Goal: Transaction & Acquisition: Purchase product/service

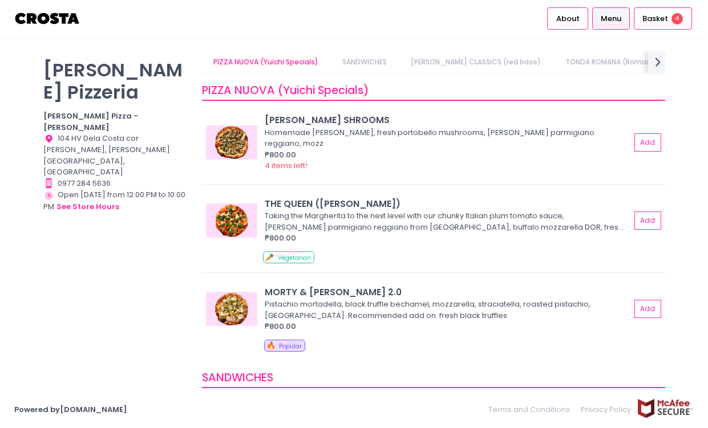
click at [608, 21] on span "Menu" at bounding box center [611, 18] width 21 height 11
click at [658, 19] on span "Basket" at bounding box center [655, 18] width 26 height 11
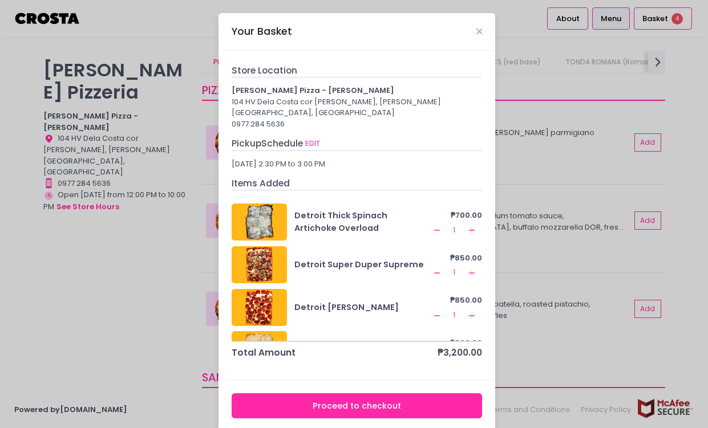
click at [481, 32] on div "Your Basket" at bounding box center [356, 32] width 277 height 38
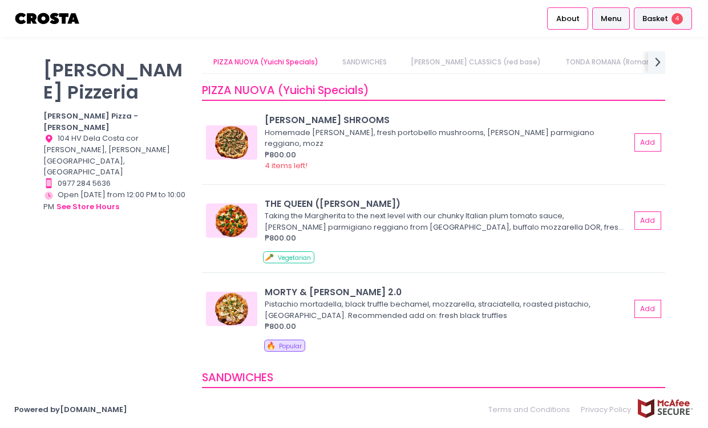
click at [653, 23] on span "Basket" at bounding box center [655, 18] width 26 height 11
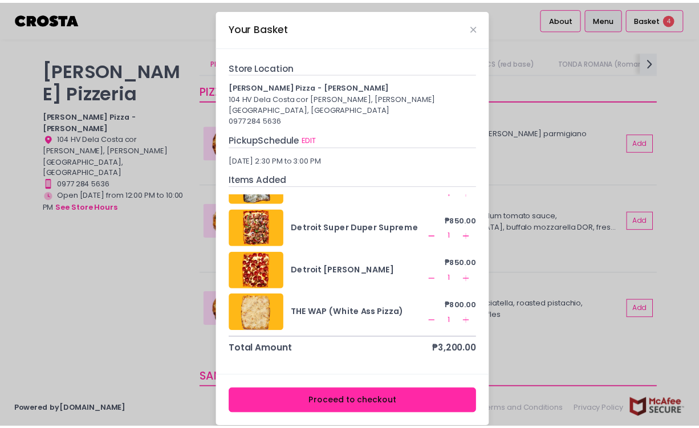
scroll to position [5, 0]
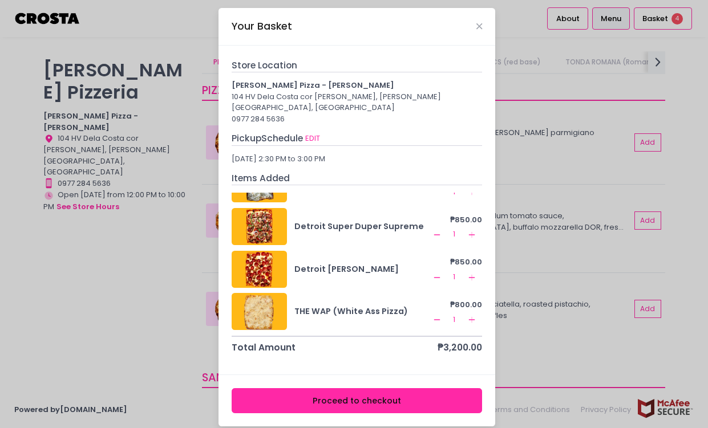
click at [391, 388] on button "Proceed to checkout" at bounding box center [357, 401] width 251 height 26
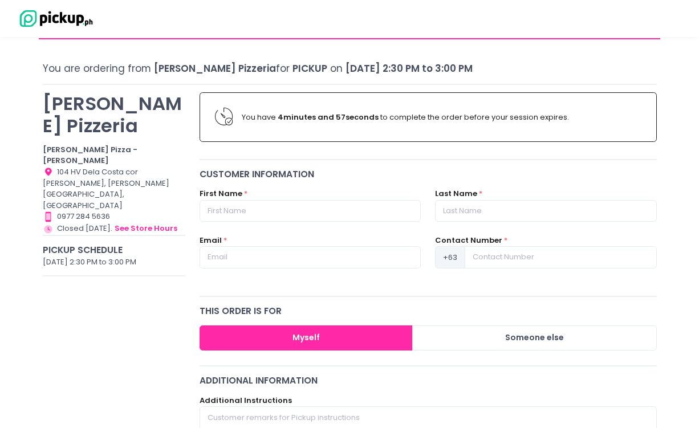
scroll to position [57, 0]
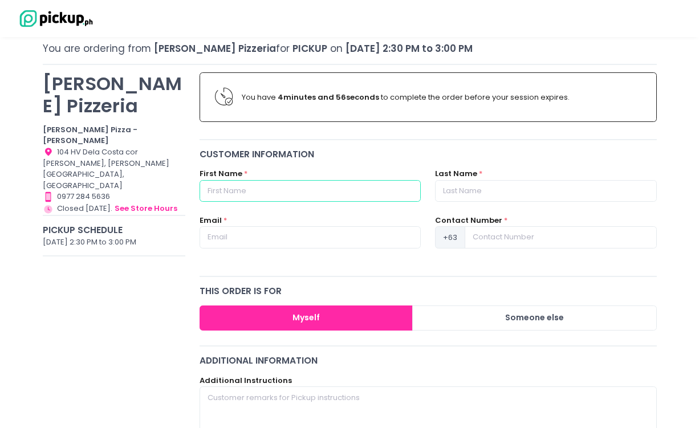
click at [274, 192] on input "text" at bounding box center [310, 191] width 221 height 22
type input "Aster"
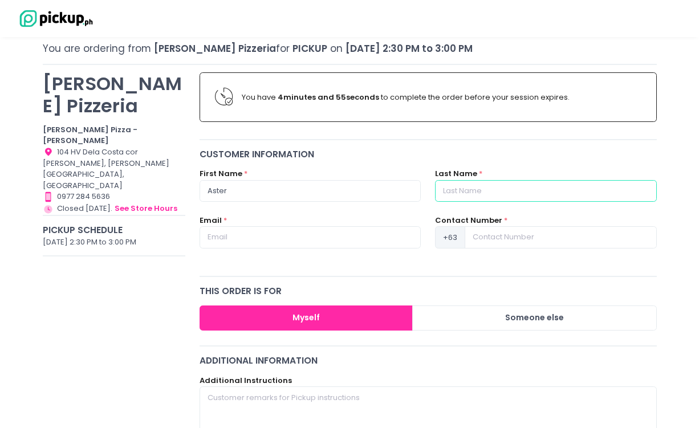
type input "Araneta"
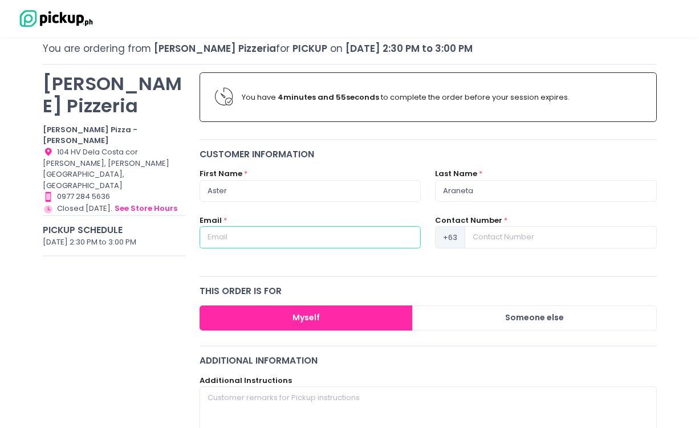
type input "araneta.aster@gmail.com"
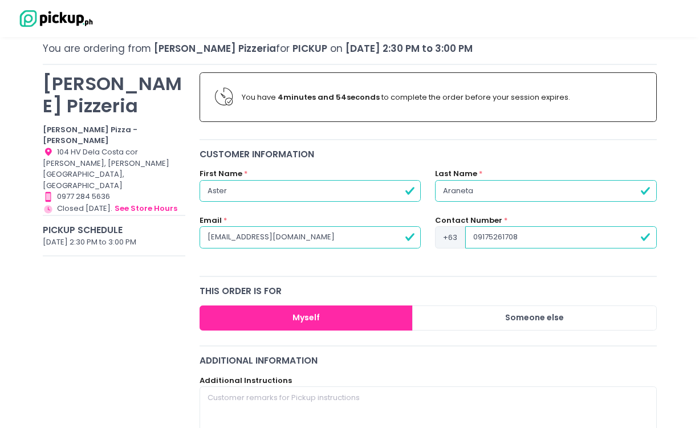
click at [477, 238] on input "09175261708" at bounding box center [561, 237] width 191 height 22
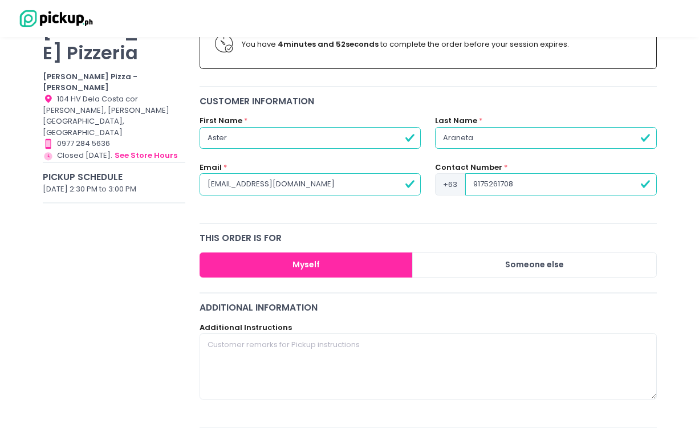
scroll to position [171, 0]
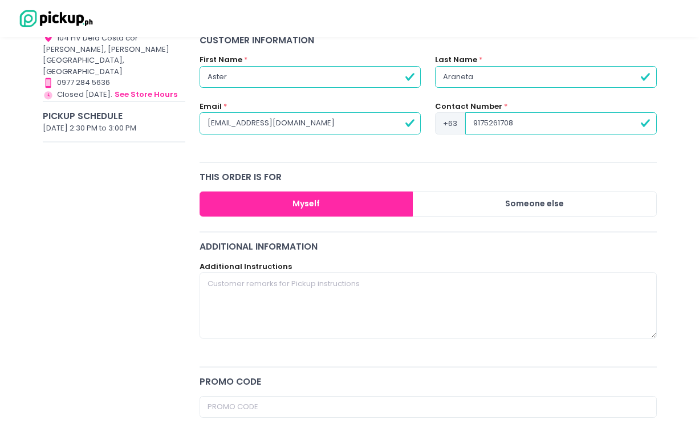
click at [376, 196] on button "Myself" at bounding box center [306, 205] width 213 height 26
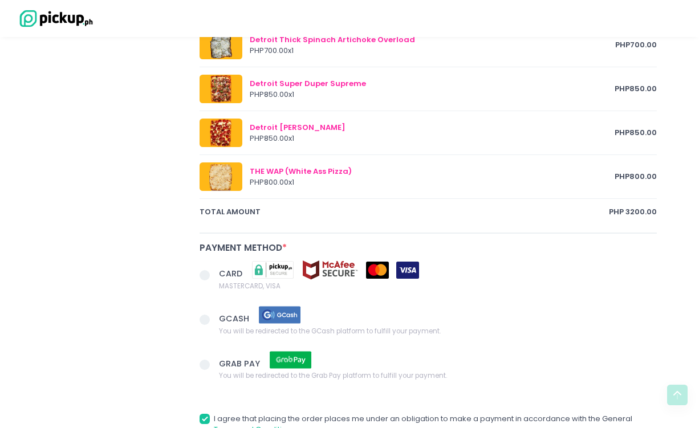
scroll to position [628, 0]
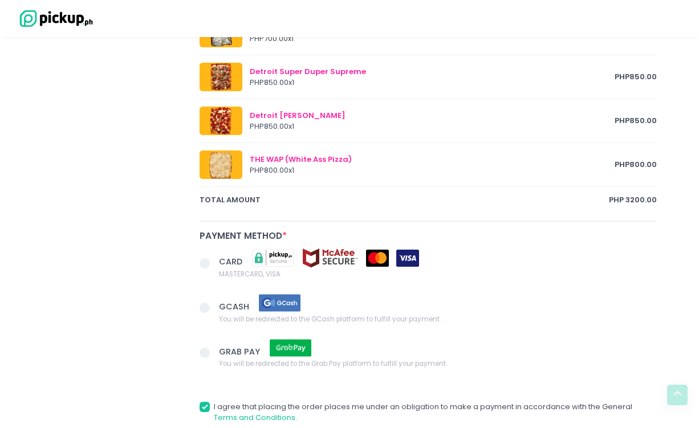
type input "9175261708"
click at [224, 261] on span "CARD" at bounding box center [232, 261] width 26 height 11
click at [221, 261] on input "CARD MASTERCARD, VISA" at bounding box center [217, 261] width 7 height 7
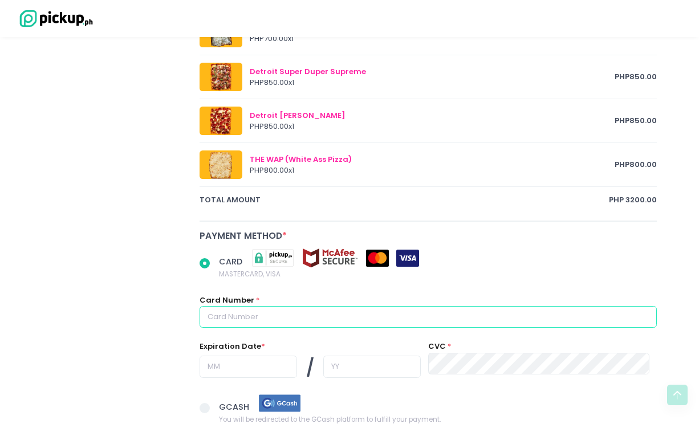
click at [285, 326] on input "text" at bounding box center [429, 317] width 458 height 22
radio input "true"
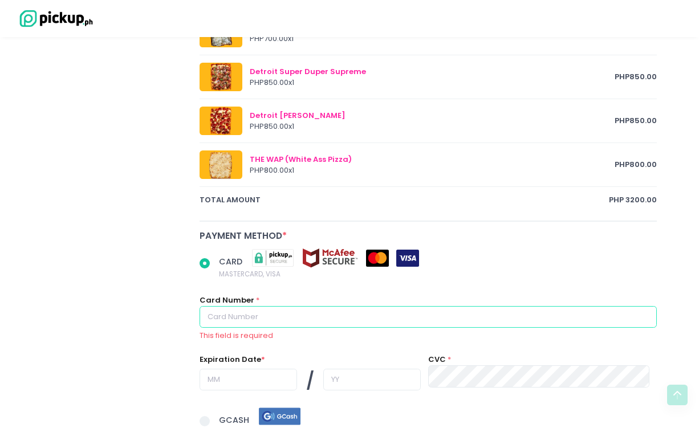
type input "4622670380838581"
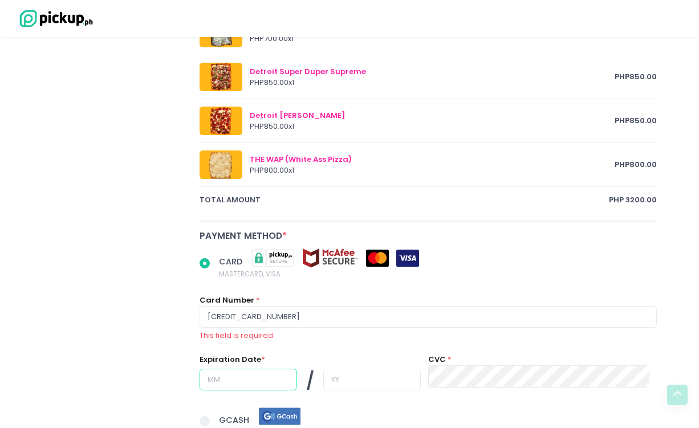
type input "07"
type input "28"
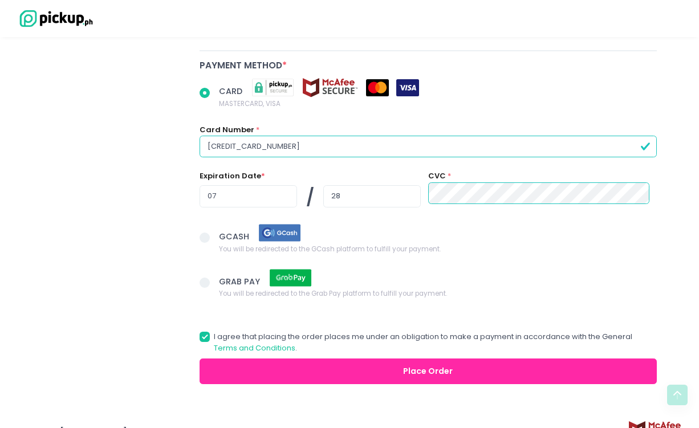
scroll to position [799, 0]
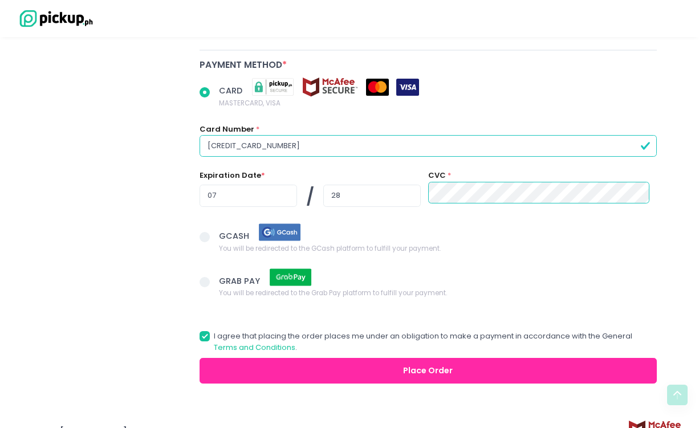
click at [367, 371] on button "Place Order" at bounding box center [429, 371] width 458 height 26
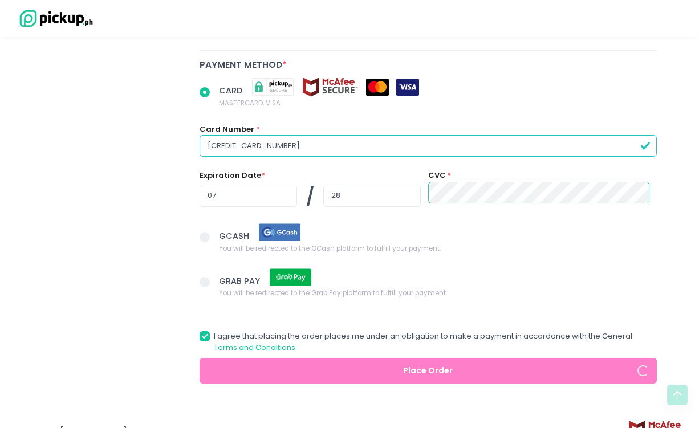
radio input "true"
select select "2025-10-04"
select select "14:30"
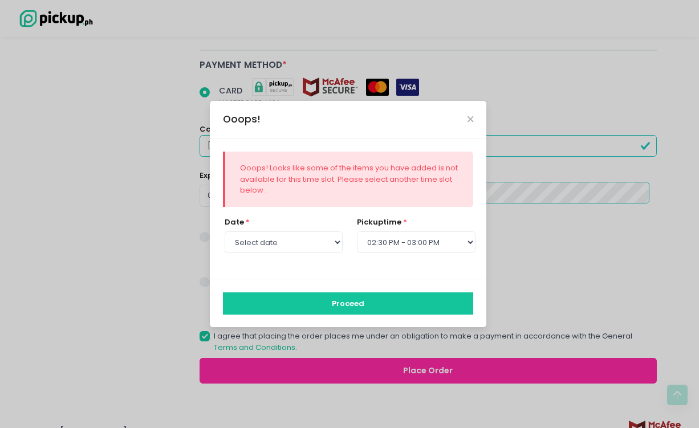
click at [434, 296] on button "Proceed" at bounding box center [348, 304] width 251 height 22
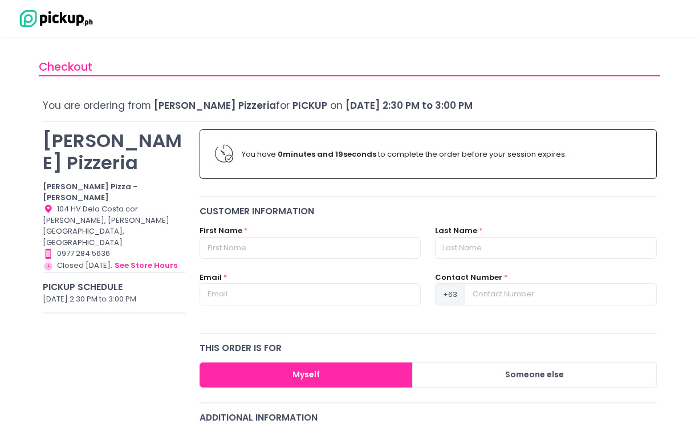
drag, startPoint x: 80, startPoint y: 214, endPoint x: 103, endPoint y: 209, distance: 23.5
click at [81, 260] on div "Store Hours Created with Sketch. Closed today. see store hours" at bounding box center [114, 266] width 143 height 13
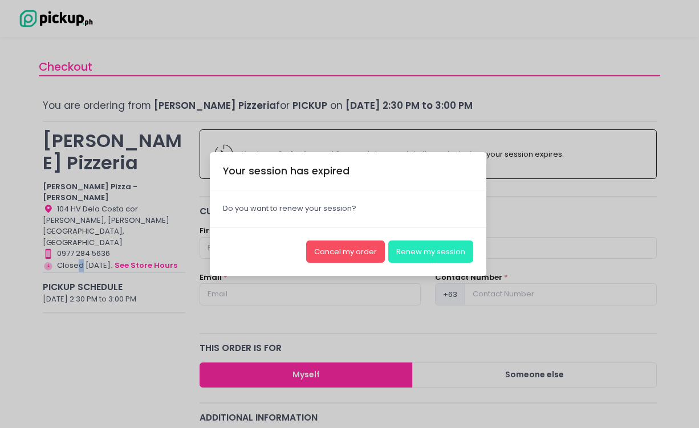
click at [419, 253] on button "Renew my session" at bounding box center [430, 252] width 85 height 22
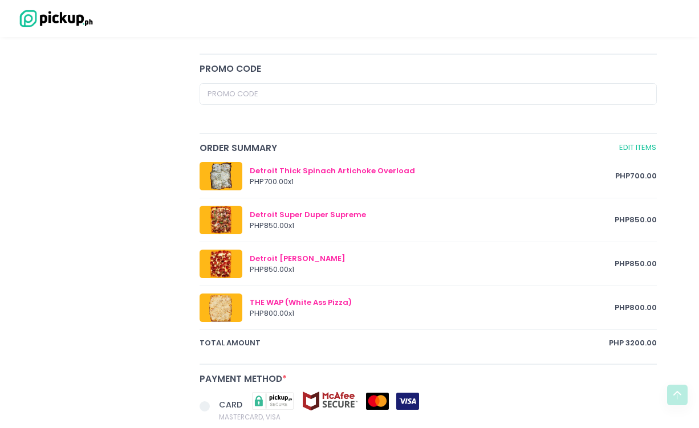
scroll to position [399, 0]
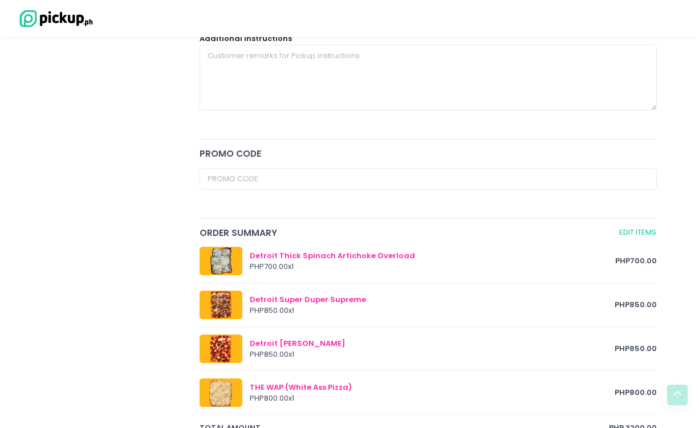
click at [225, 253] on div at bounding box center [221, 261] width 43 height 29
click at [269, 256] on div "Detroit Thick Spinach Artichoke Overload" at bounding box center [433, 255] width 366 height 11
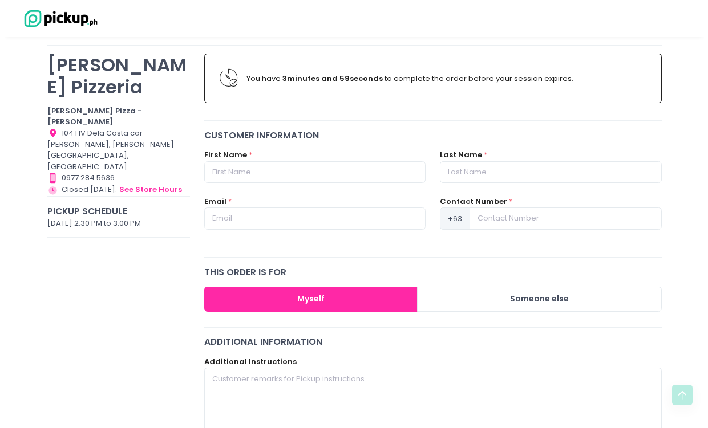
scroll to position [0, 0]
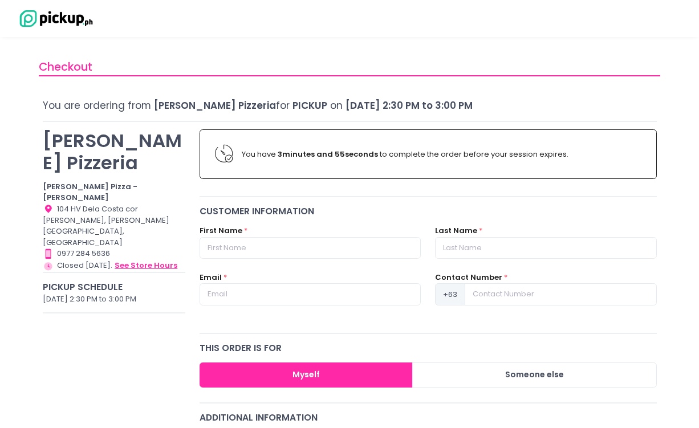
click at [132, 260] on button "see store hours" at bounding box center [146, 266] width 64 height 13
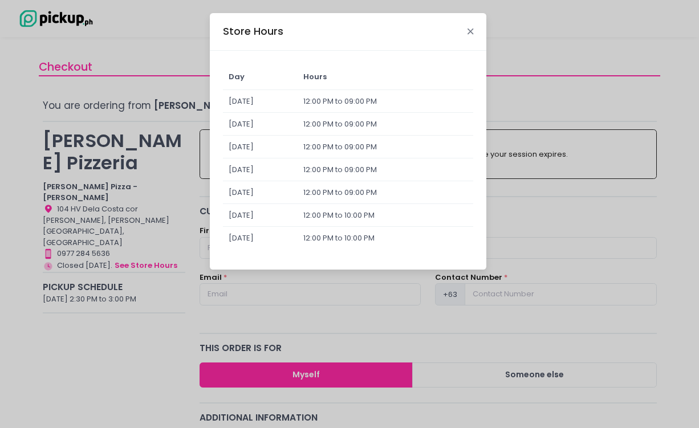
click at [473, 31] on icon "Close" at bounding box center [471, 31] width 6 height 9
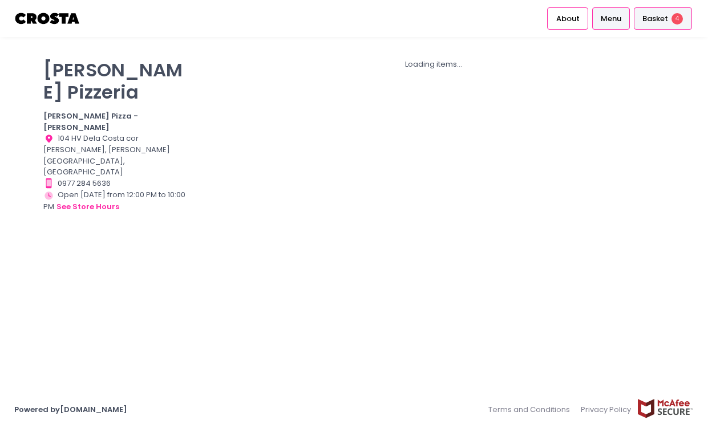
click at [659, 19] on span "Basket" at bounding box center [655, 18] width 26 height 11
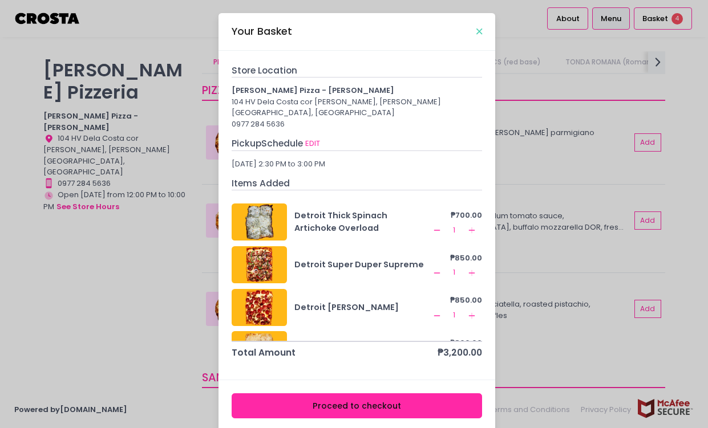
click at [476, 31] on icon "Close" at bounding box center [479, 31] width 6 height 9
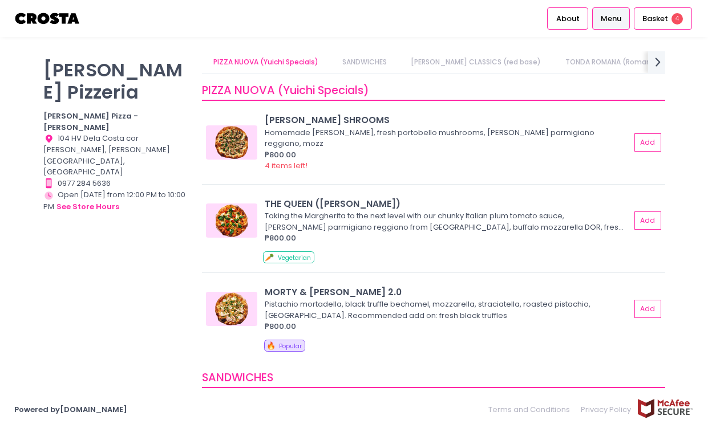
click at [605, 14] on span "Menu" at bounding box center [611, 18] width 21 height 11
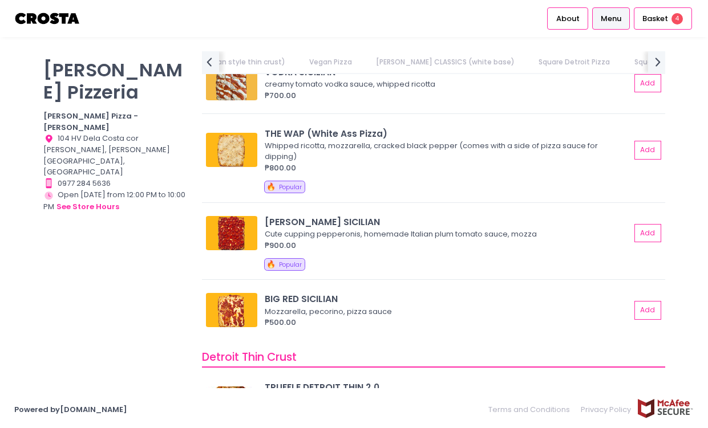
scroll to position [1997, 0]
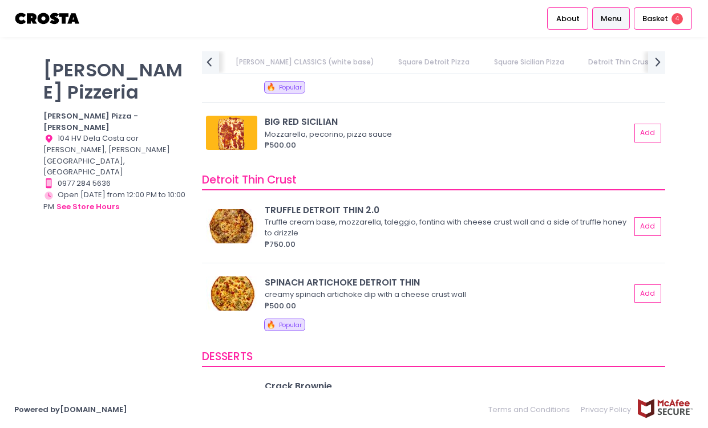
click at [23, 92] on div "Crosta Pizzeria Crosta Pizza - Salcedo Location Created with Sketch. 104 HV Del…" at bounding box center [354, 214] width 708 height 326
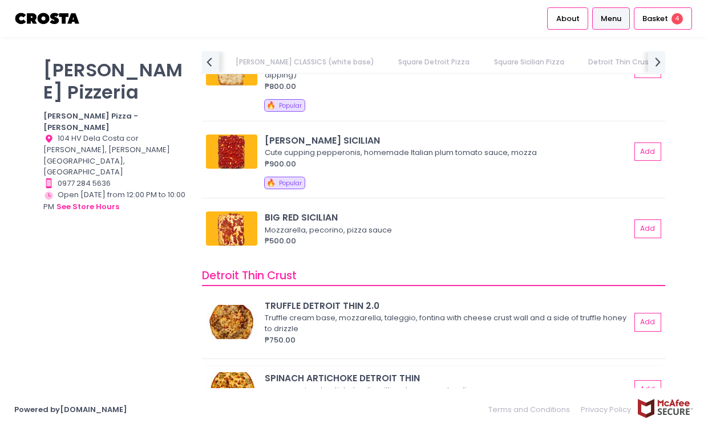
scroll to position [1883, 0]
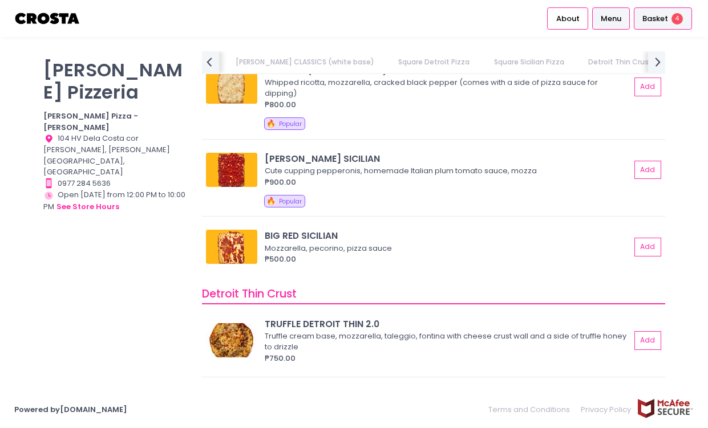
click at [656, 23] on span "Basket" at bounding box center [655, 18] width 26 height 11
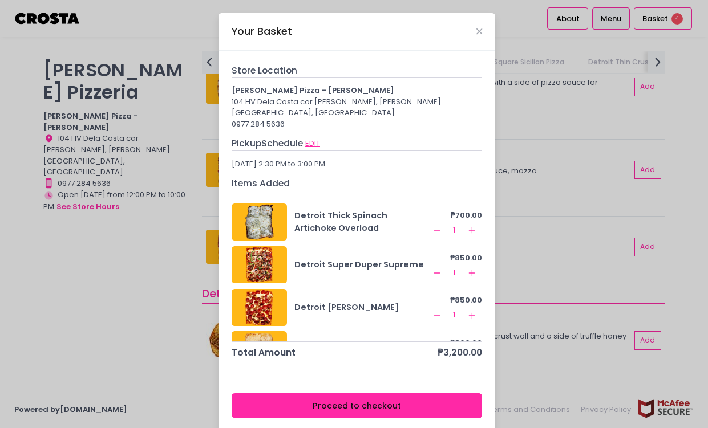
click at [309, 137] on button "EDIT" at bounding box center [313, 143] width 16 height 13
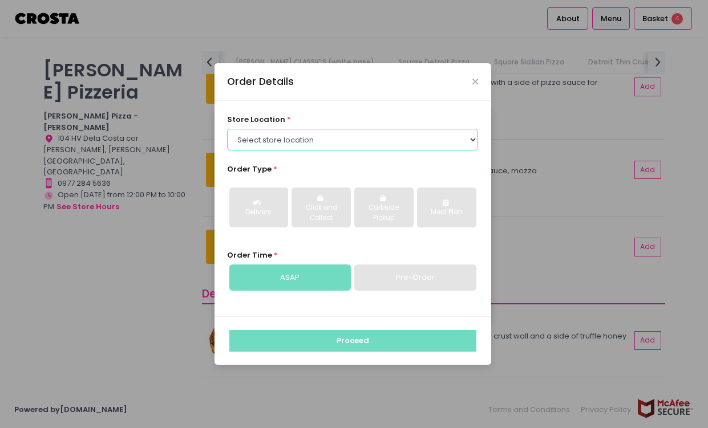
click at [349, 142] on select "Select store location Crosta Pizza - Salcedo Crosta Pizza - San Juan" at bounding box center [352, 140] width 251 height 22
select select "5fabb2e53664a8677beaeb89"
click at [227, 129] on select "Select store location Crosta Pizza - Salcedo Crosta Pizza - San Juan" at bounding box center [352, 140] width 251 height 22
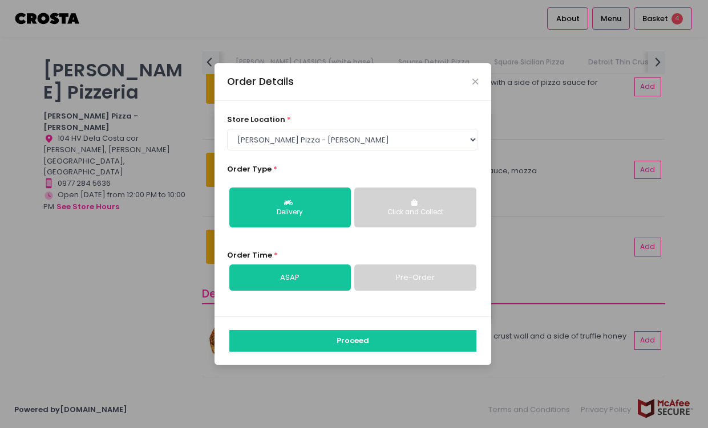
click at [432, 206] on button "Click and Collect" at bounding box center [415, 208] width 122 height 40
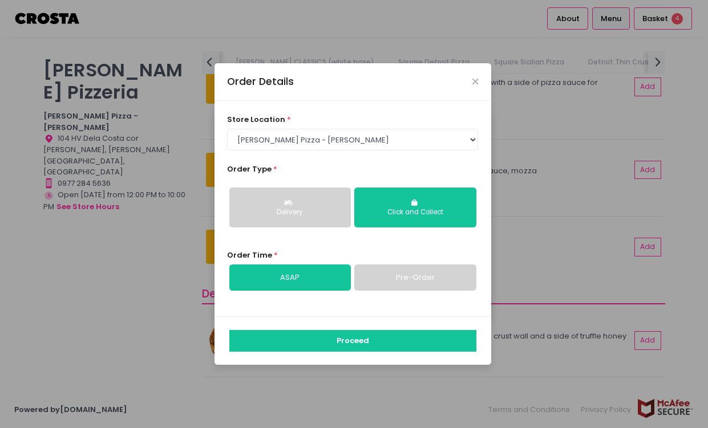
click at [401, 282] on link "Pre-Order" at bounding box center [415, 278] width 122 height 26
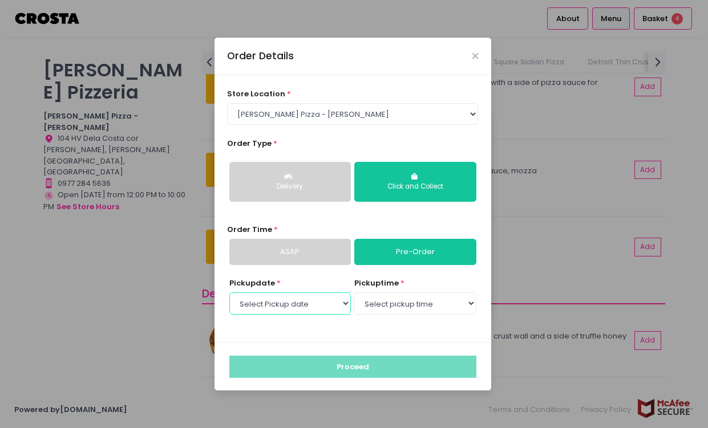
click at [313, 299] on select "Select Pickup date Friday, Oct 3rd Saturday, Oct 4th Sunday, Oct 5th Monday, Oc…" at bounding box center [290, 304] width 122 height 22
select select "2025-10-04"
click at [229, 293] on select "Select Pickup date Friday, Oct 3rd Saturday, Oct 4th Sunday, Oct 5th Monday, Oc…" at bounding box center [290, 304] width 122 height 22
click at [392, 304] on select "Select pickup time 12:00 PM - 12:30 PM 12:30 PM - 01:00 PM 01:00 PM - 01:30 PM …" at bounding box center [415, 304] width 122 height 22
select select "15:00"
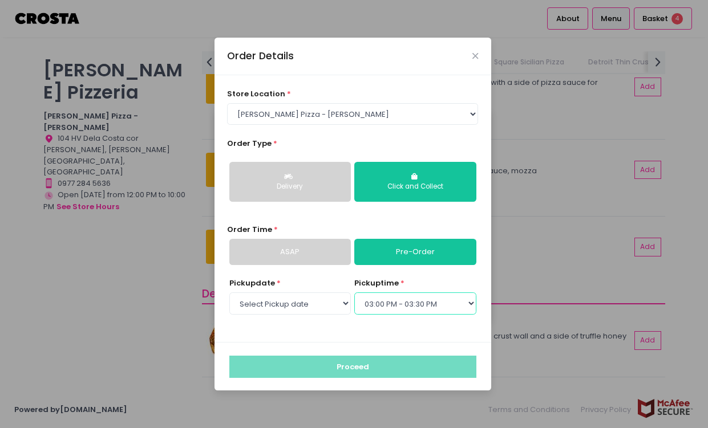
click at [354, 293] on select "Select pickup time 12:00 PM - 12:30 PM 12:30 PM - 01:00 PM 01:00 PM - 01:30 PM …" at bounding box center [415, 304] width 122 height 22
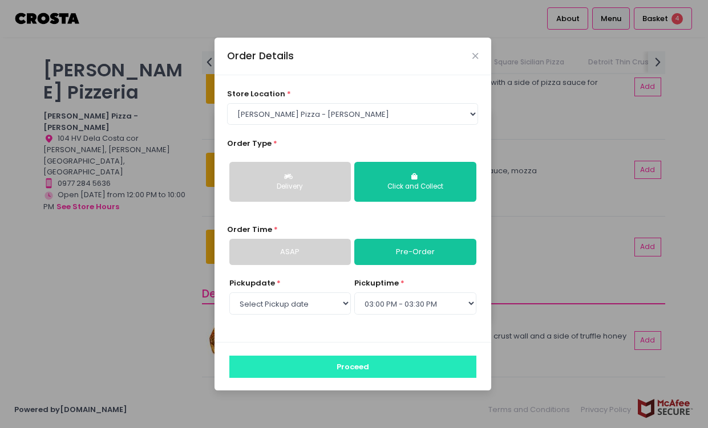
click at [391, 366] on button "Proceed" at bounding box center [352, 367] width 247 height 22
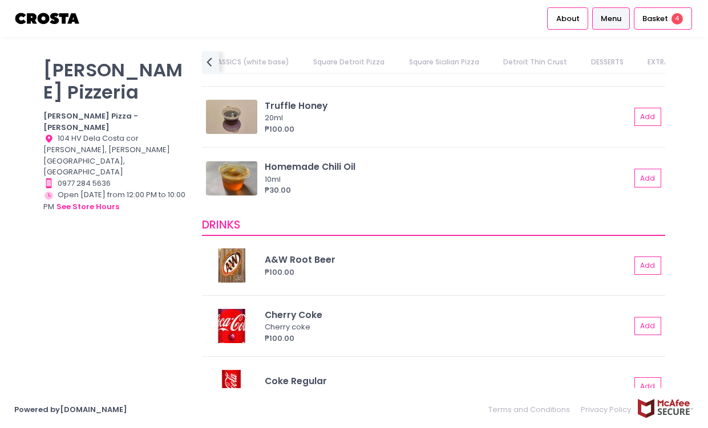
scroll to position [2795, 0]
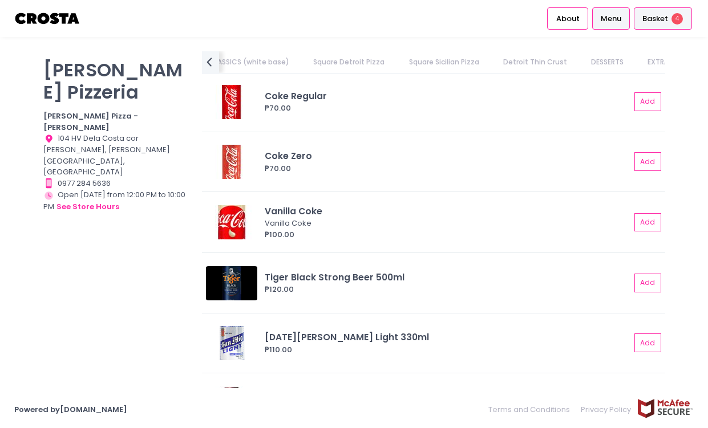
click at [665, 22] on span "Basket" at bounding box center [655, 18] width 26 height 11
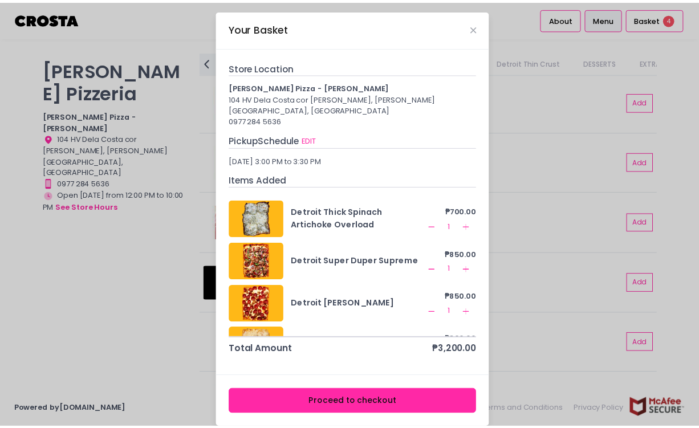
scroll to position [5, 0]
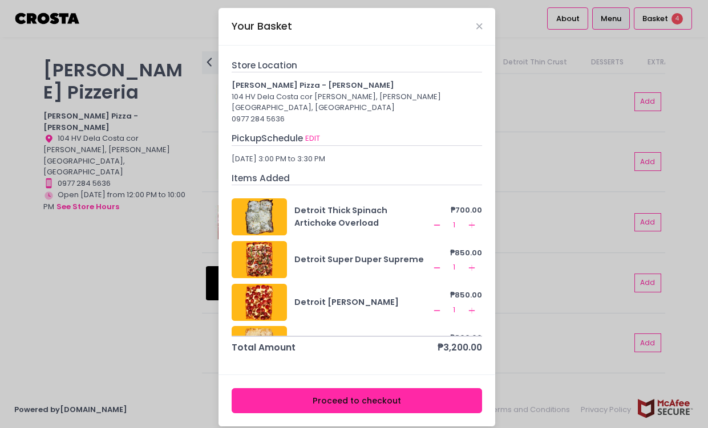
click at [370, 391] on button "Proceed to checkout" at bounding box center [357, 401] width 251 height 26
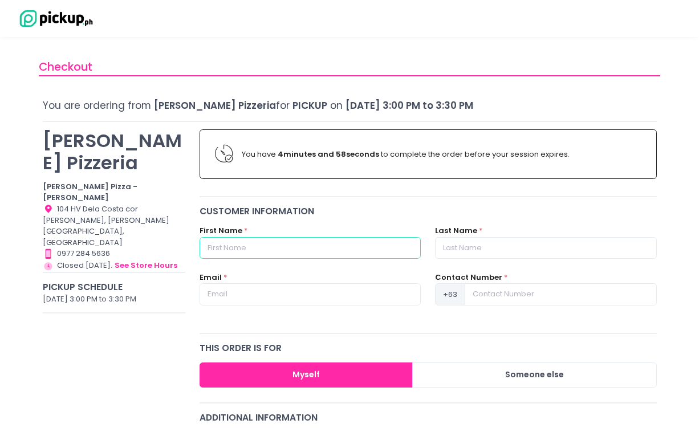
click at [382, 248] on input "text" at bounding box center [310, 248] width 221 height 22
type input "Aster"
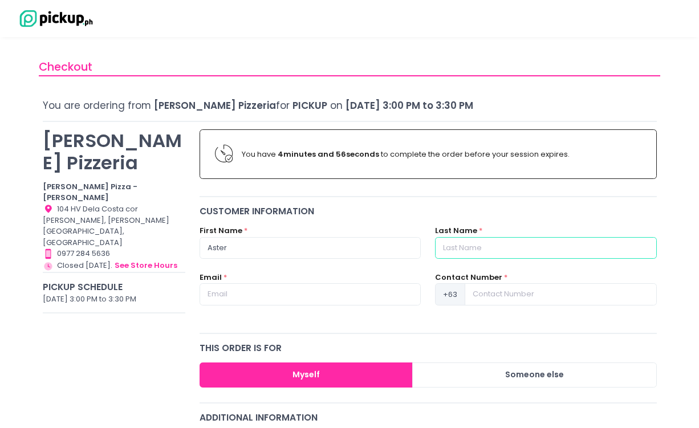
type input "Araneta"
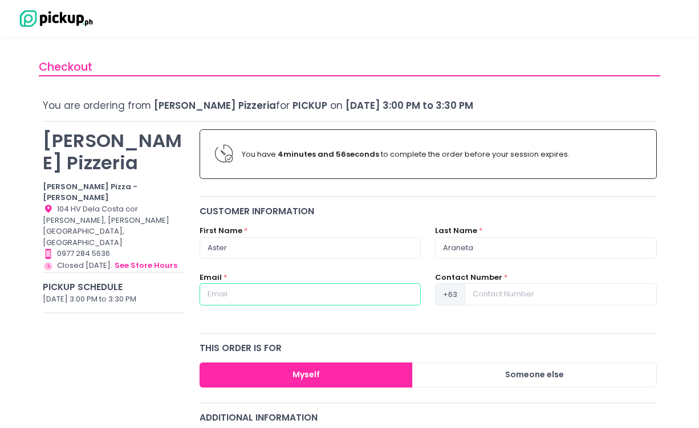
type input "araneta.aster@gmail.com"
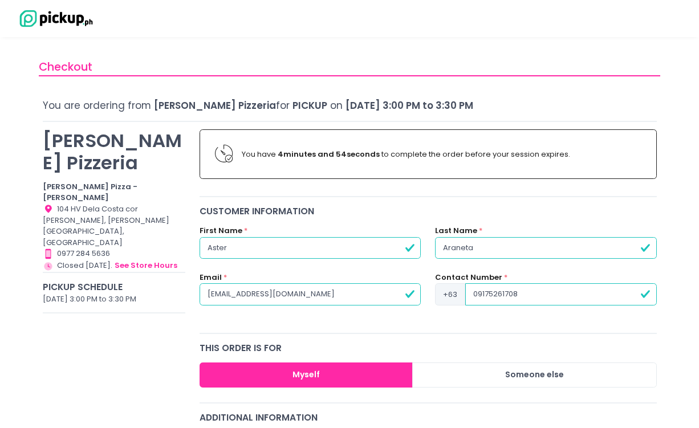
click at [479, 297] on input "09175261708" at bounding box center [561, 295] width 191 height 22
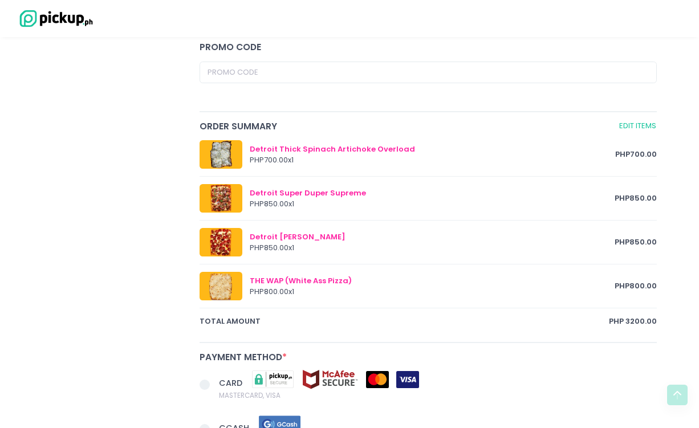
scroll to position [628, 0]
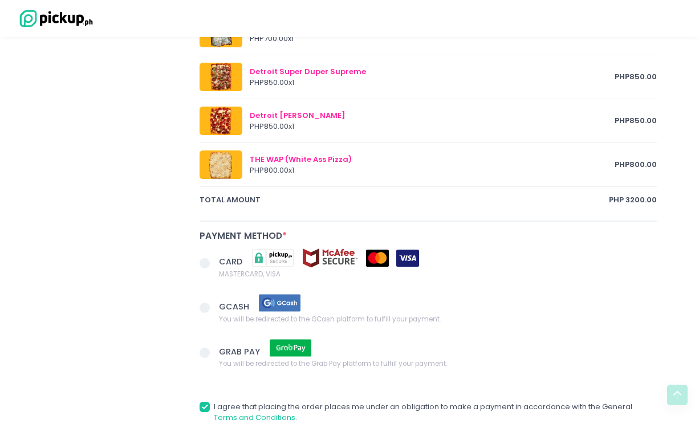
type input "9175261708"
click at [202, 260] on span at bounding box center [205, 263] width 10 height 10
click at [214, 260] on input "CARD MASTERCARD, VISA" at bounding box center [217, 261] width 7 height 7
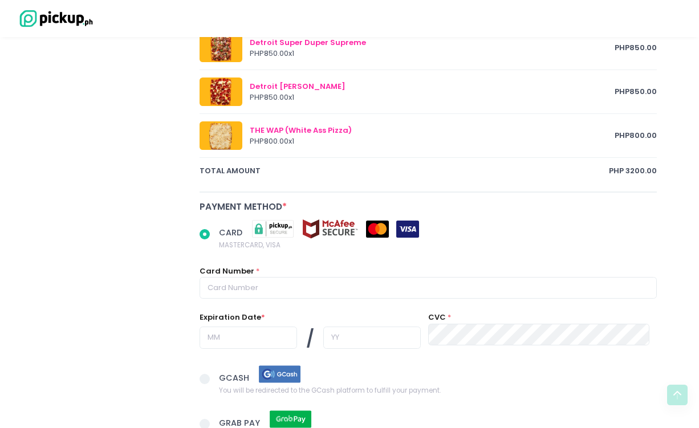
scroll to position [685, 0]
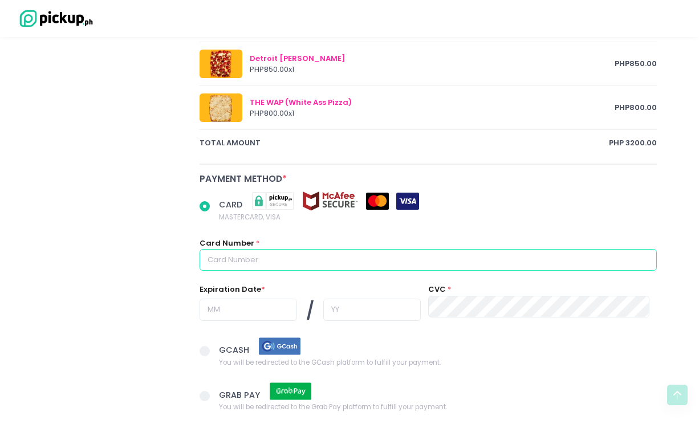
radio input "true"
click at [373, 256] on input "text" at bounding box center [429, 260] width 458 height 22
type input "4622670380838581"
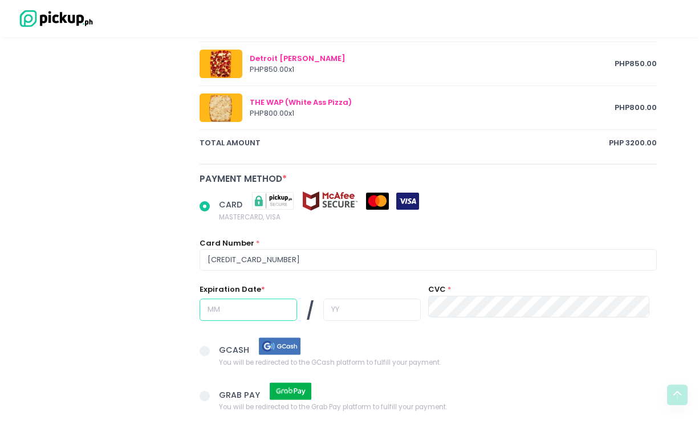
type input "07"
type input "28"
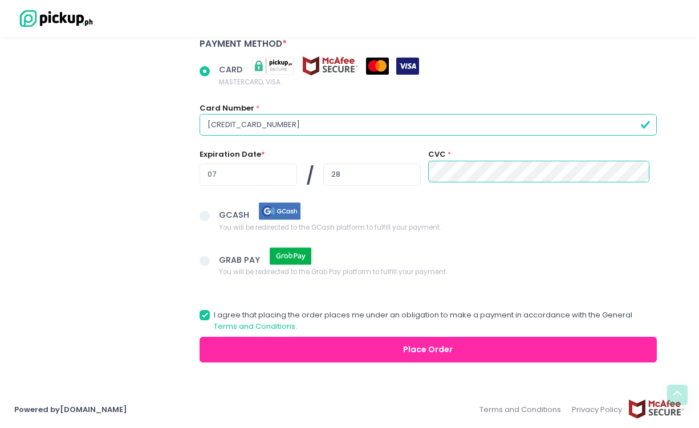
scroll to position [820, 0]
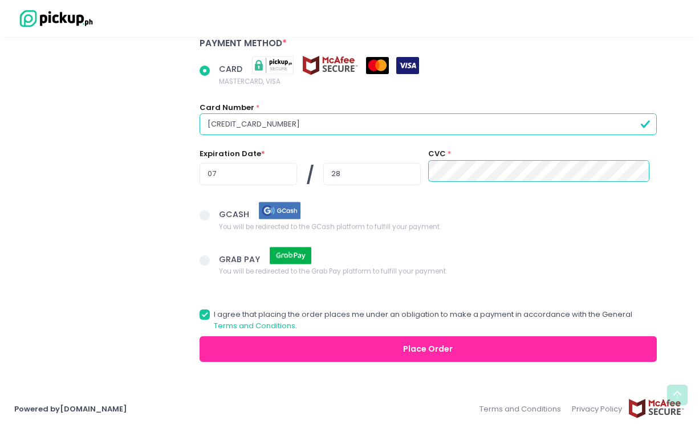
click at [427, 345] on button "Place Order" at bounding box center [429, 350] width 458 height 26
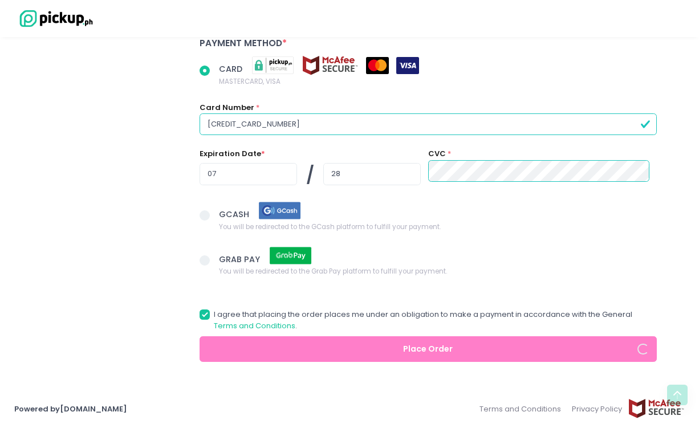
radio input "true"
select select "2025-10-04"
select select "15:00"
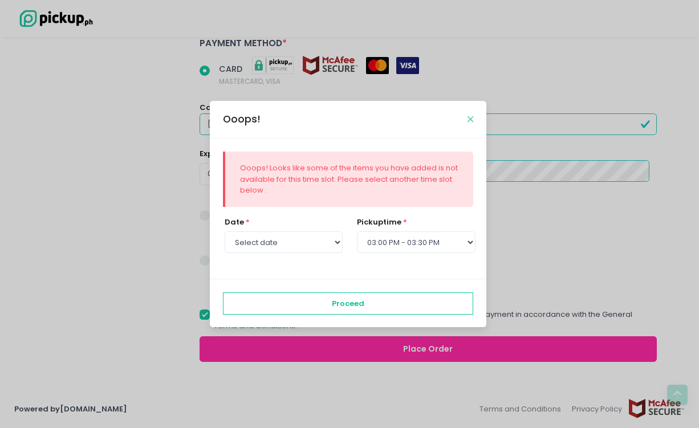
click at [469, 120] on icon "Close" at bounding box center [471, 119] width 6 height 9
radio input "true"
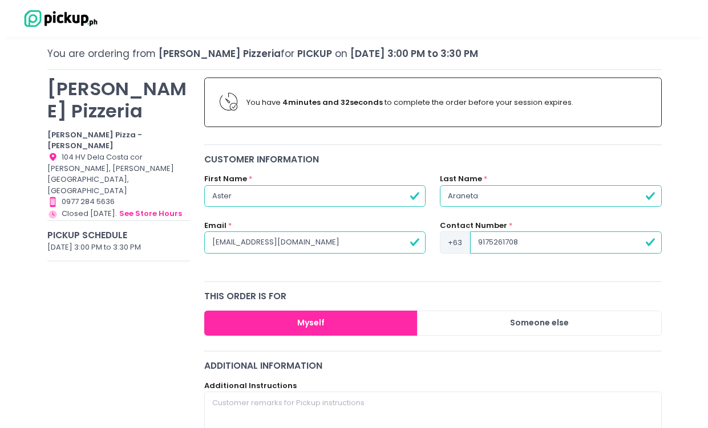
scroll to position [0, 0]
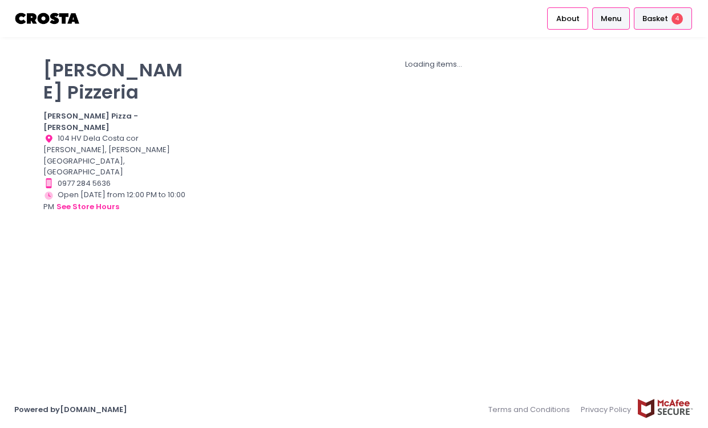
click at [663, 23] on span "Basket" at bounding box center [655, 18] width 26 height 11
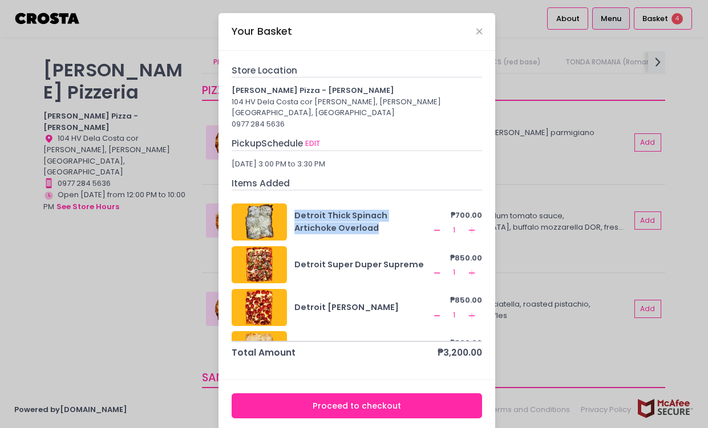
drag, startPoint x: 334, startPoint y: 216, endPoint x: 289, endPoint y: 204, distance: 46.5
click at [289, 204] on div "Detroit Thick Spinach Artichoke Overload ₱700.00 Remove Created with Sketch. 1 …" at bounding box center [357, 222] width 251 height 37
copy div "Detroit Thick Spinach Artichoke Overload"
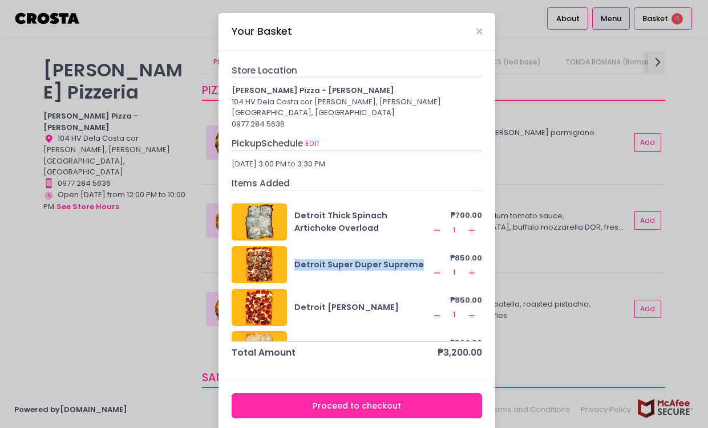
drag, startPoint x: 409, startPoint y: 253, endPoint x: 290, endPoint y: 253, distance: 119.2
click at [294, 259] on div "Detroit Super Duper Supreme" at bounding box center [362, 265] width 136 height 12
copy div "Detroit Super Duper Supreme"
drag, startPoint x: 379, startPoint y: 296, endPoint x: 290, endPoint y: 291, distance: 89.7
click at [294, 302] on div "Detroit Roni Salciccia" at bounding box center [362, 308] width 136 height 12
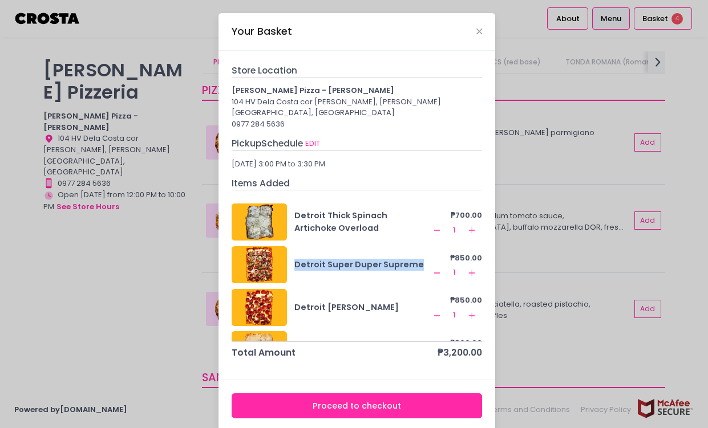
copy div "Detroit Roni Salciccia"
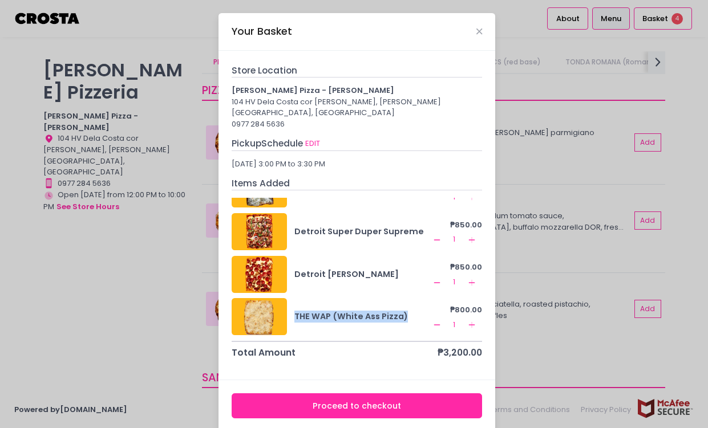
drag, startPoint x: 402, startPoint y: 306, endPoint x: 290, endPoint y: 302, distance: 111.9
click at [294, 311] on div "THE WAP (White Ass Pizza)" at bounding box center [362, 317] width 136 height 12
copy div "THE WAP (White Ass Pizza)"
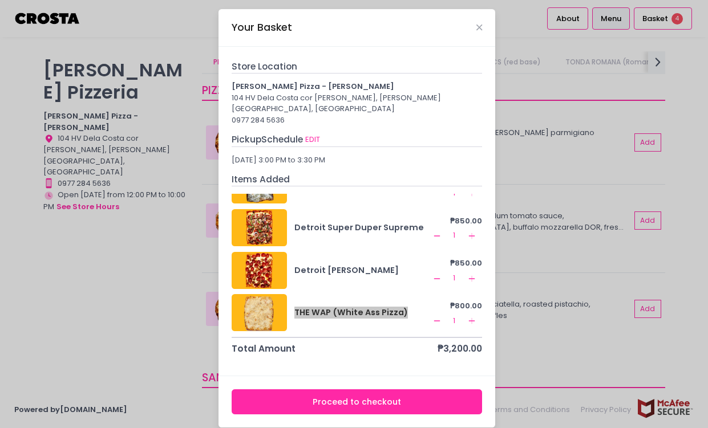
scroll to position [5, 0]
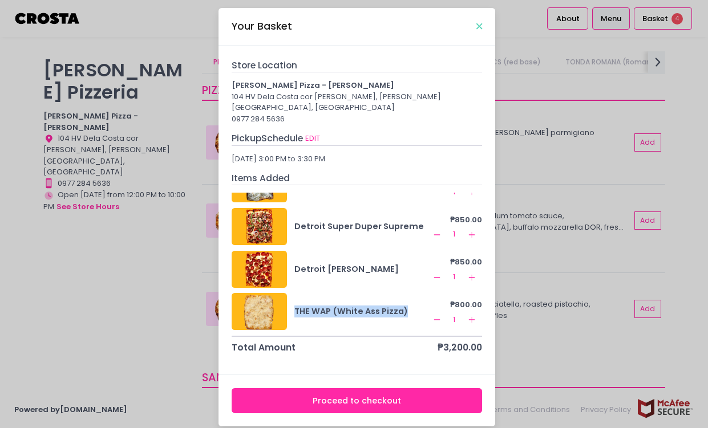
click at [477, 25] on icon "Close" at bounding box center [479, 26] width 6 height 9
